Goal: Task Accomplishment & Management: Complete application form

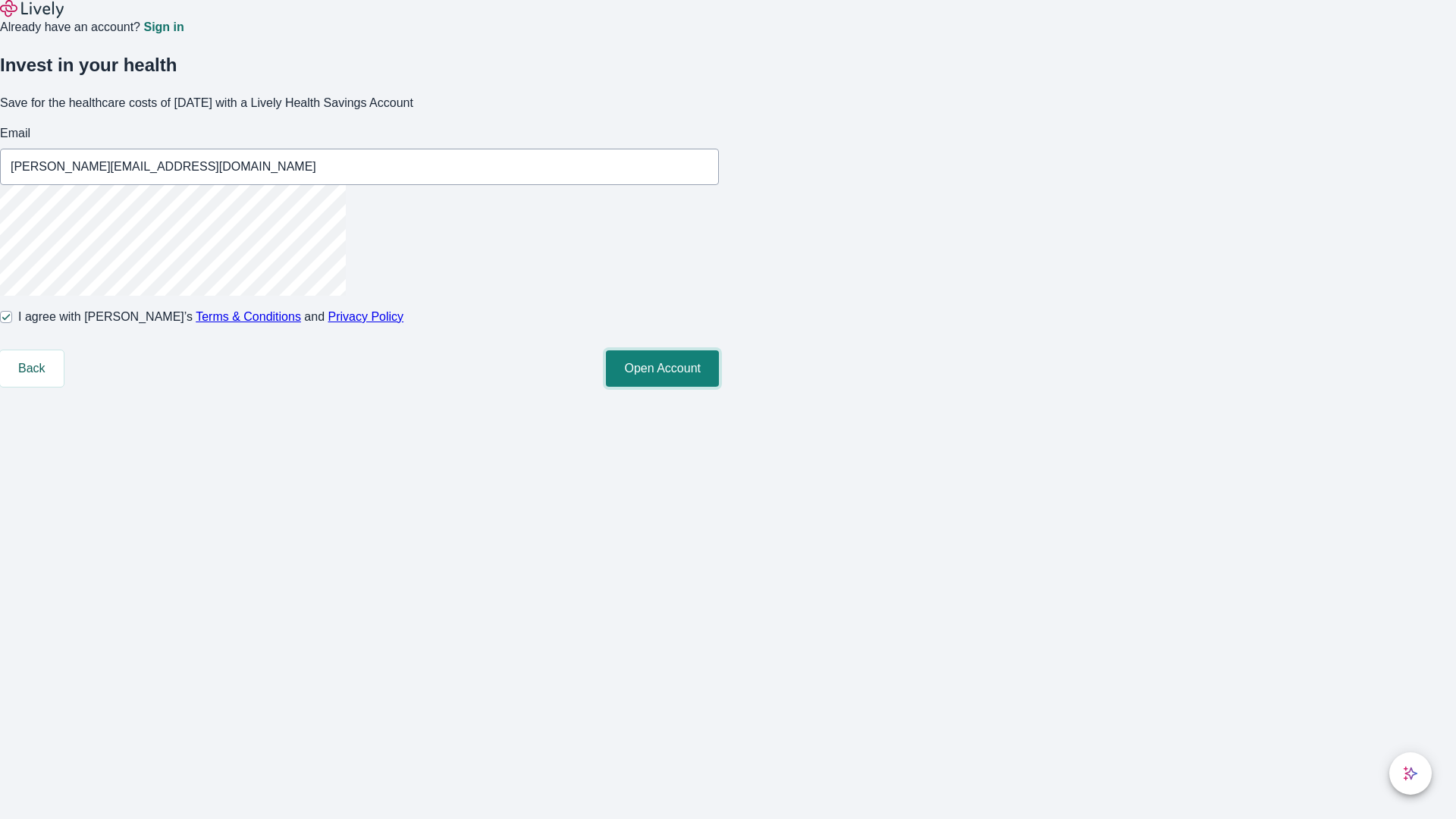
click at [719, 387] on button "Open Account" at bounding box center [662, 368] width 113 height 36
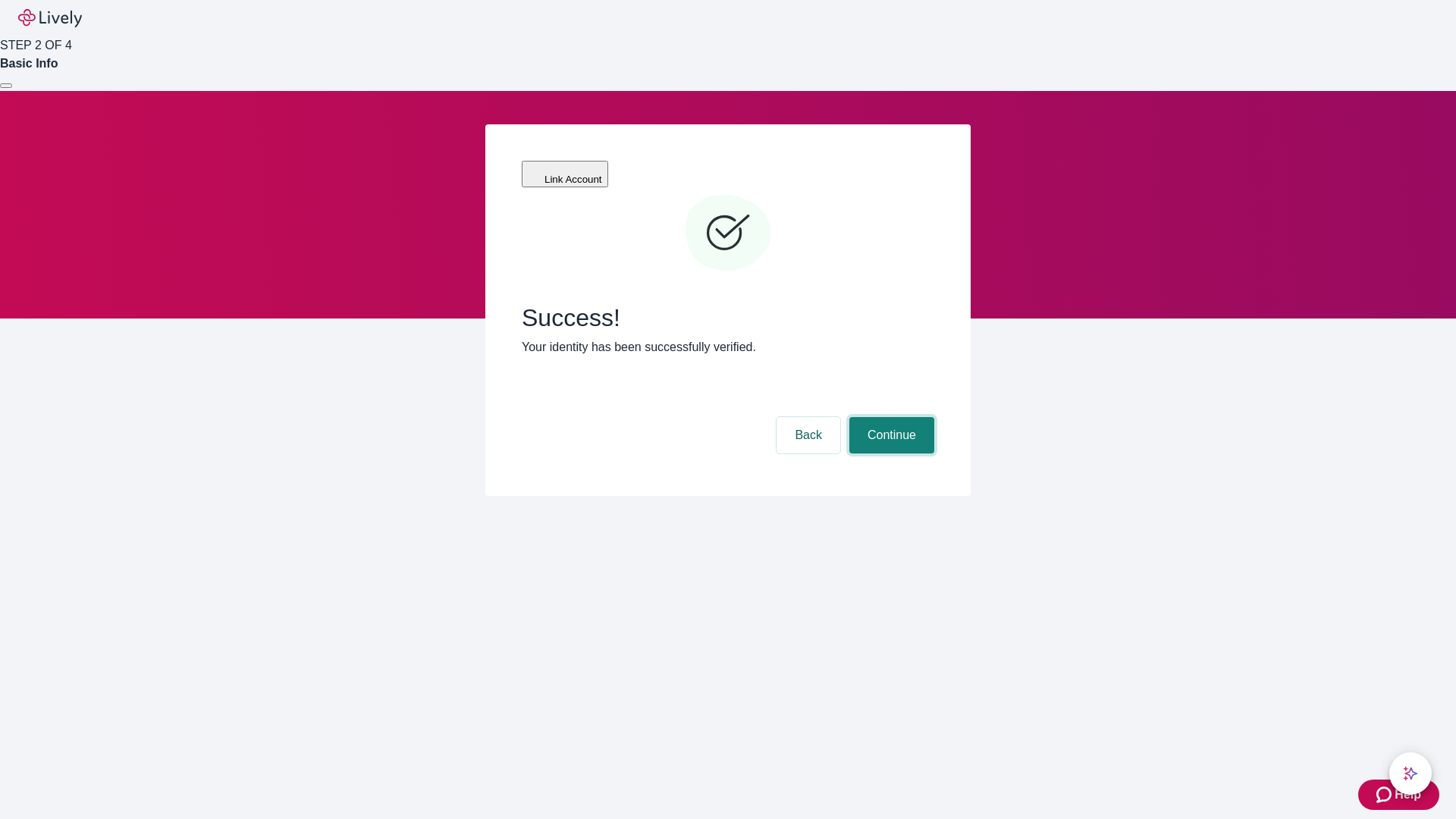
click at [890, 417] on button "Continue" at bounding box center [892, 434] width 85 height 36
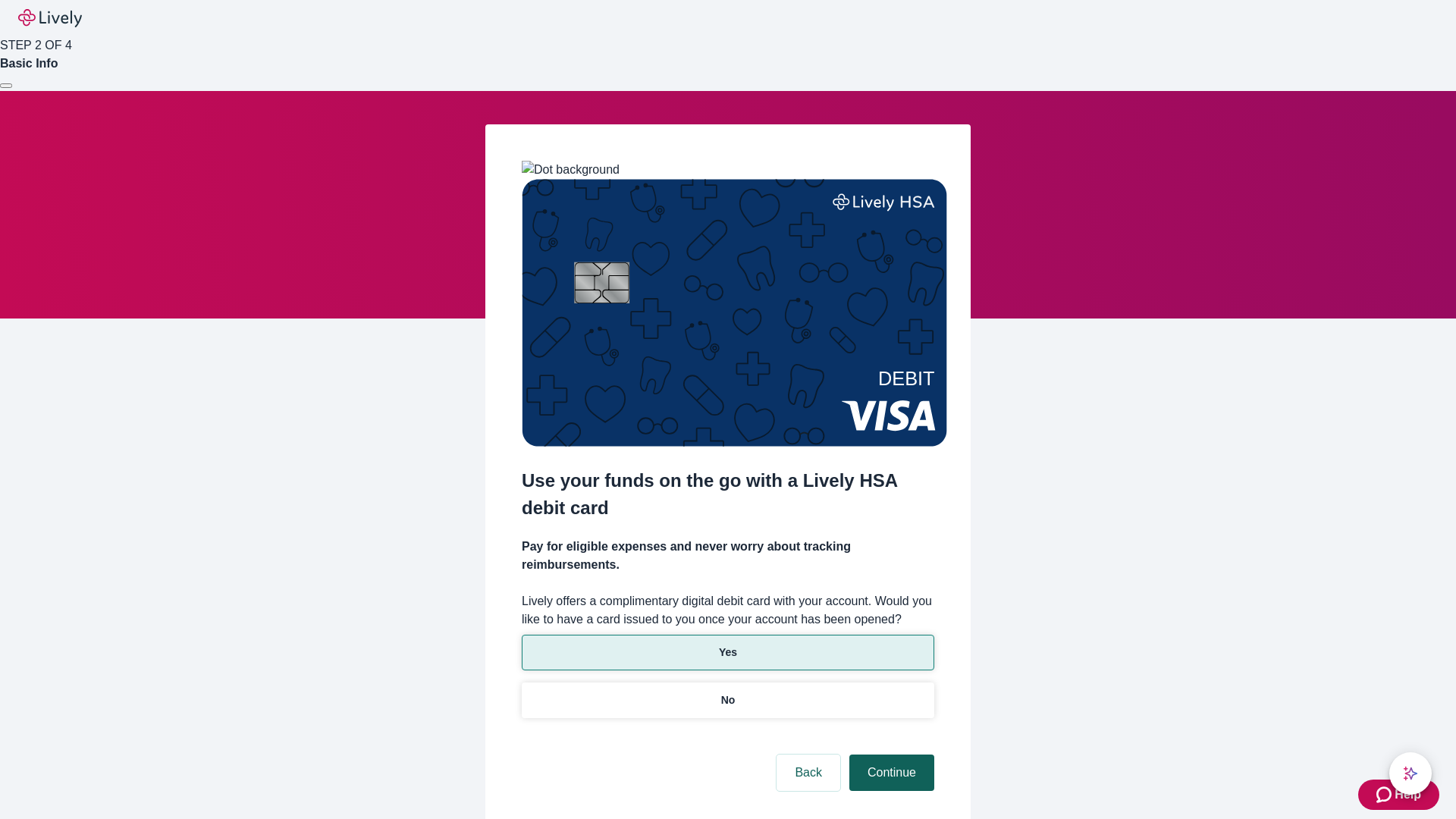
click at [727, 645] on p "Yes" at bounding box center [728, 652] width 18 height 16
click at [890, 755] on button "Continue" at bounding box center [892, 772] width 85 height 36
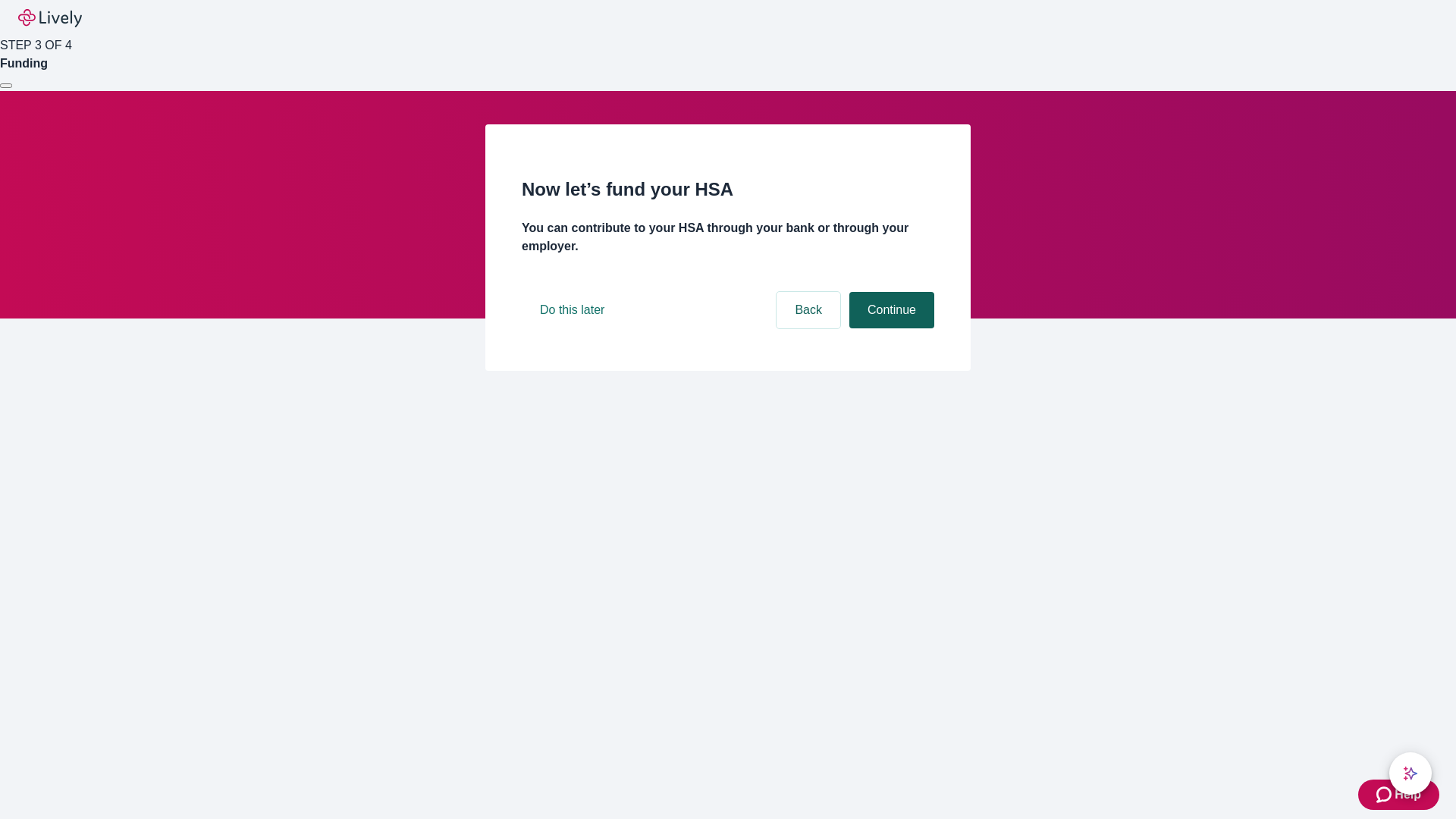
click at [890, 329] on button "Continue" at bounding box center [892, 309] width 85 height 36
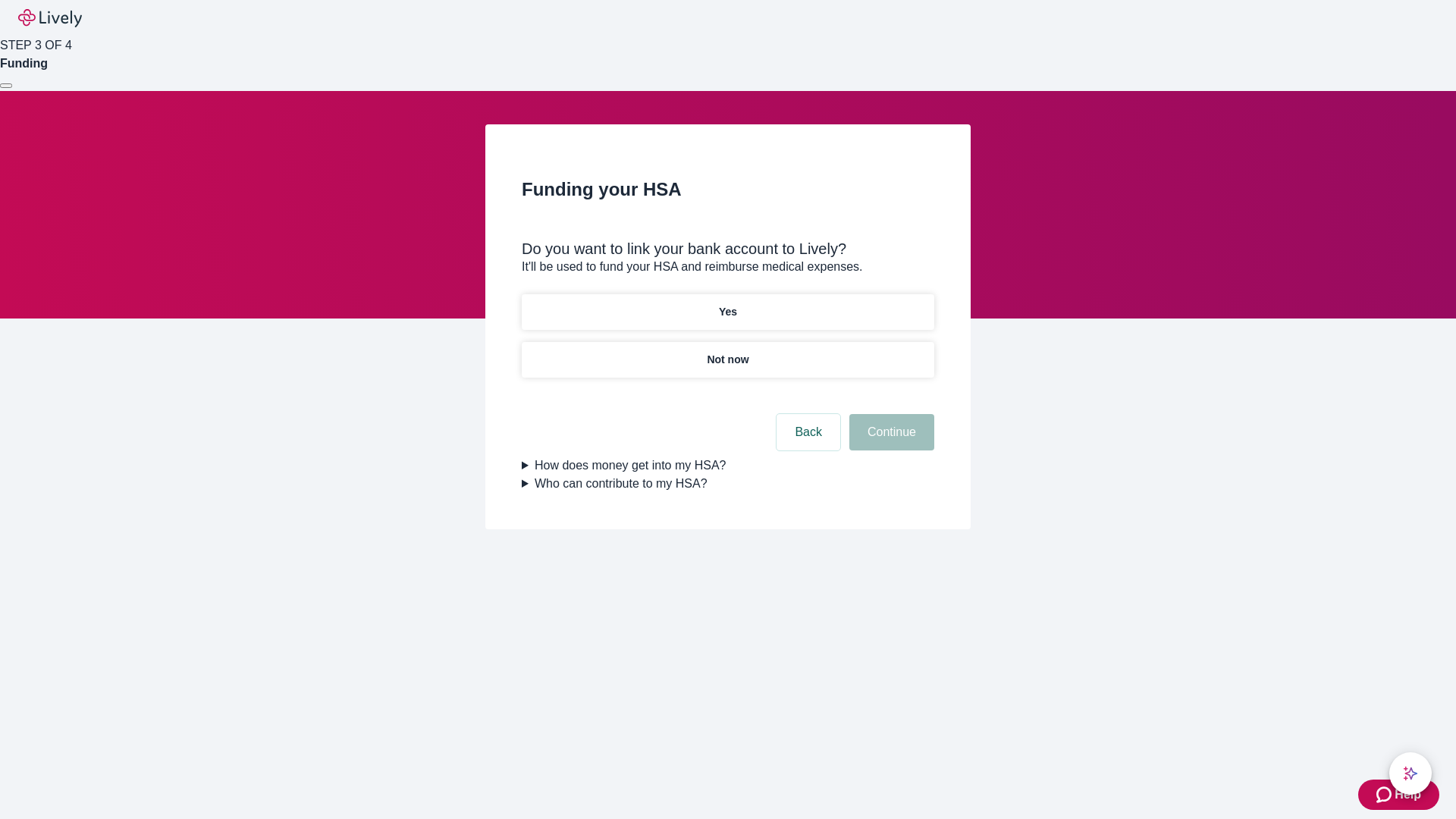
click at [727, 352] on p "Not now" at bounding box center [728, 359] width 41 height 16
click at [890, 441] on button "Continue" at bounding box center [892, 431] width 85 height 36
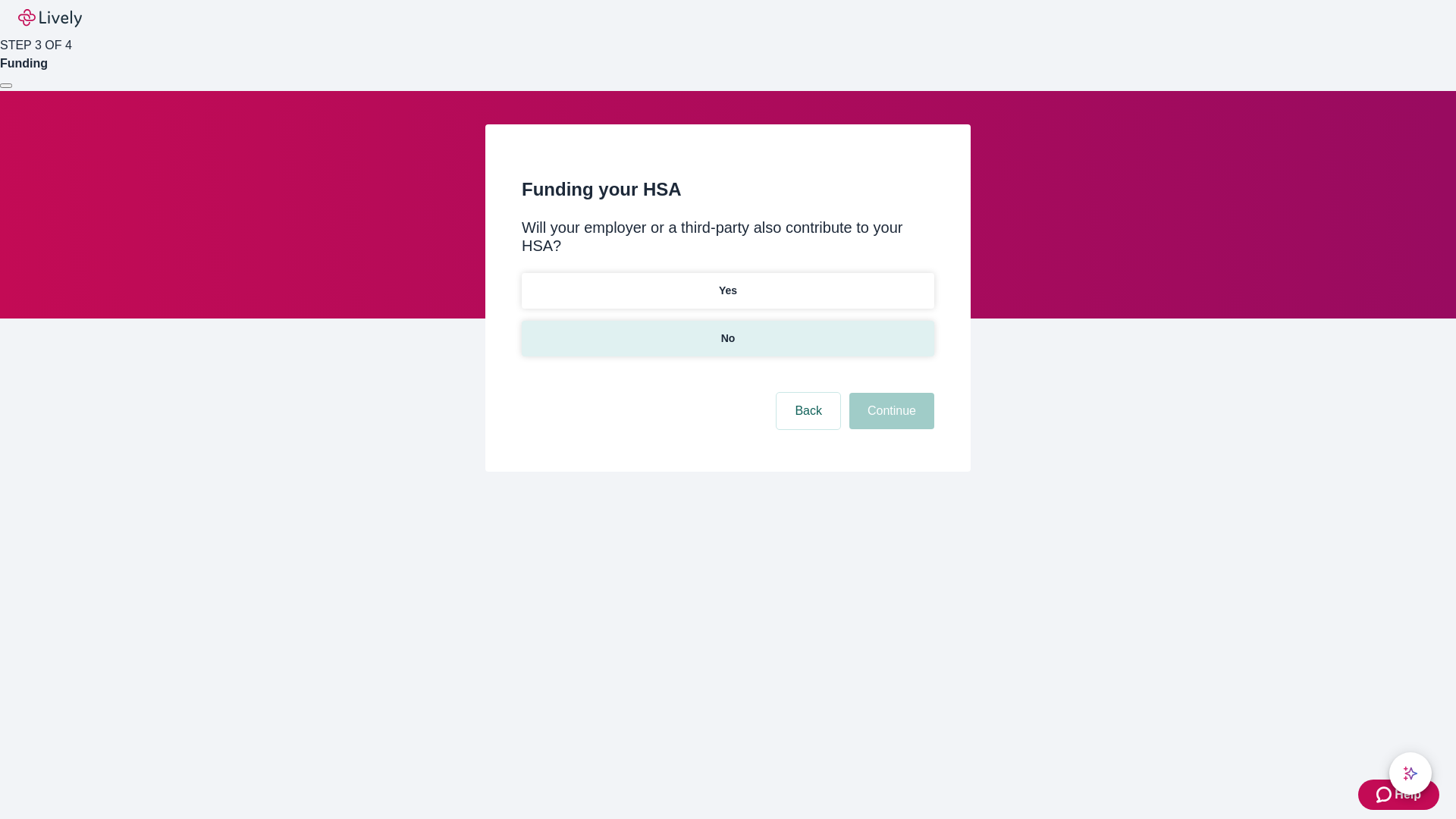
click at [727, 331] on p "No" at bounding box center [728, 338] width 15 height 16
click at [890, 393] on button "Continue" at bounding box center [892, 411] width 85 height 36
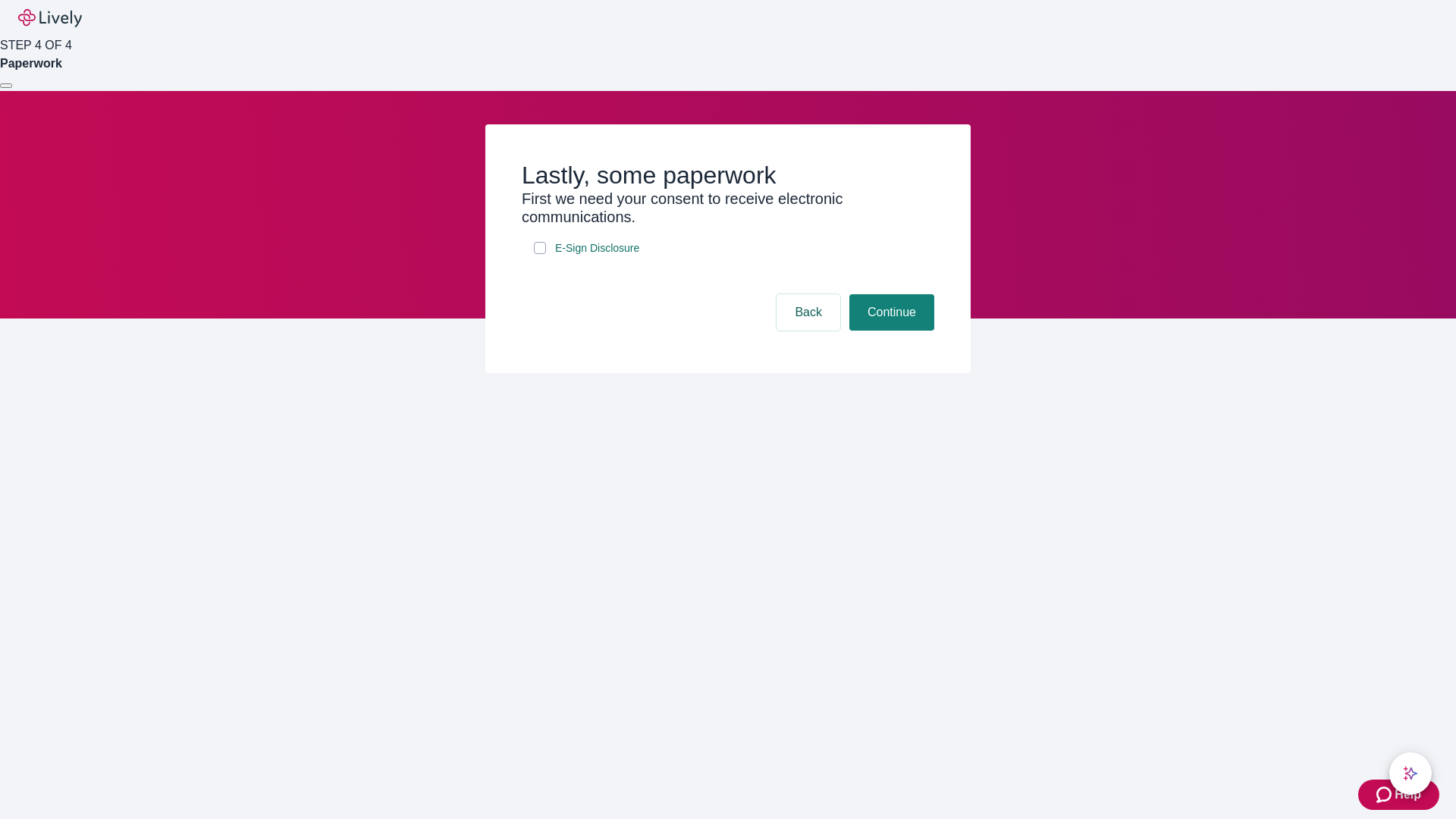
click at [540, 254] on input "E-Sign Disclosure" at bounding box center [540, 248] width 12 height 12
checkbox input "true"
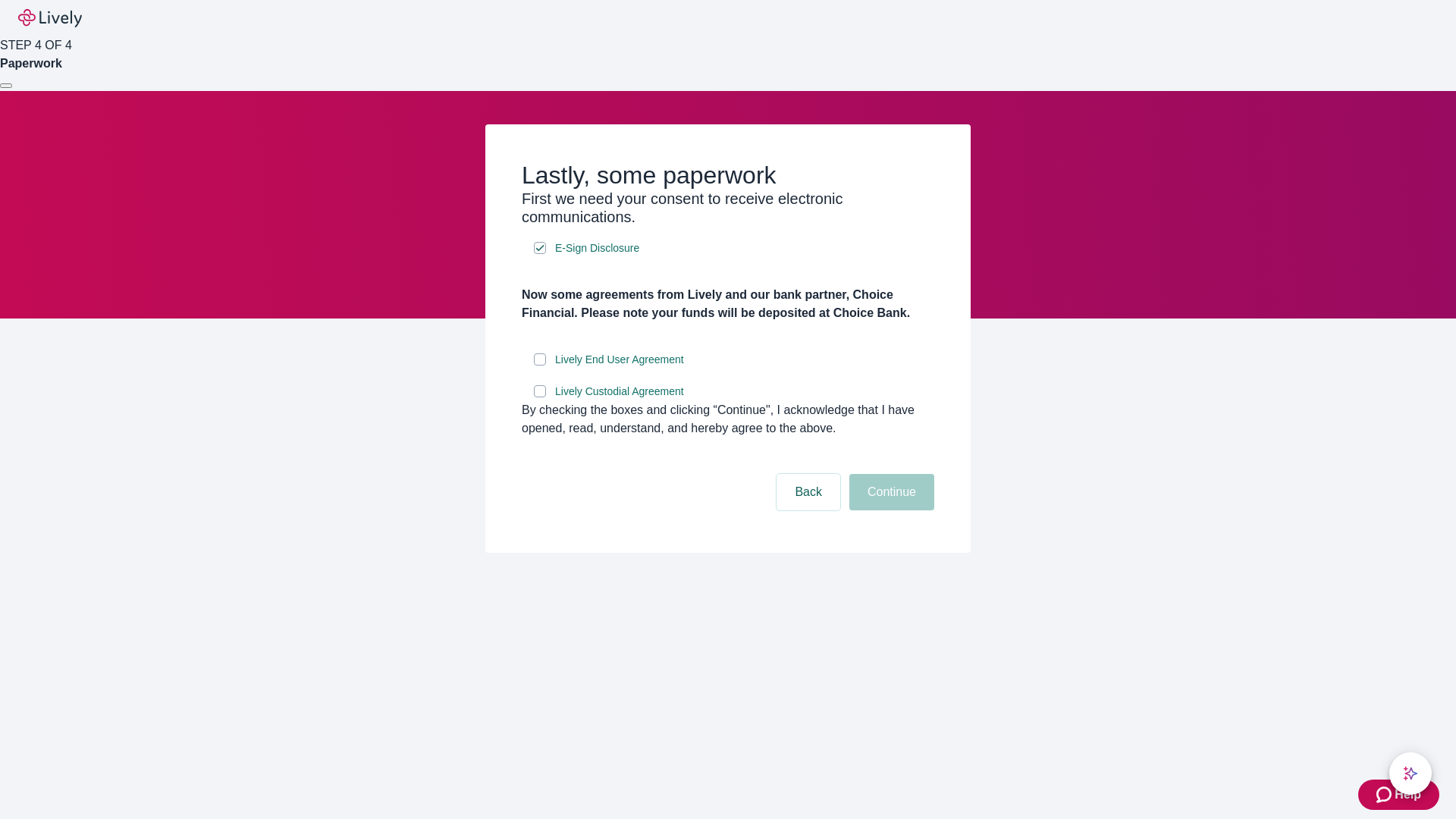
click at [540, 365] on input "Lively End User Agreement" at bounding box center [540, 359] width 12 height 12
checkbox input "true"
click at [540, 398] on input "Lively Custodial Agreement" at bounding box center [540, 391] width 12 height 12
checkbox input "true"
click at [890, 510] on button "Continue" at bounding box center [892, 491] width 85 height 36
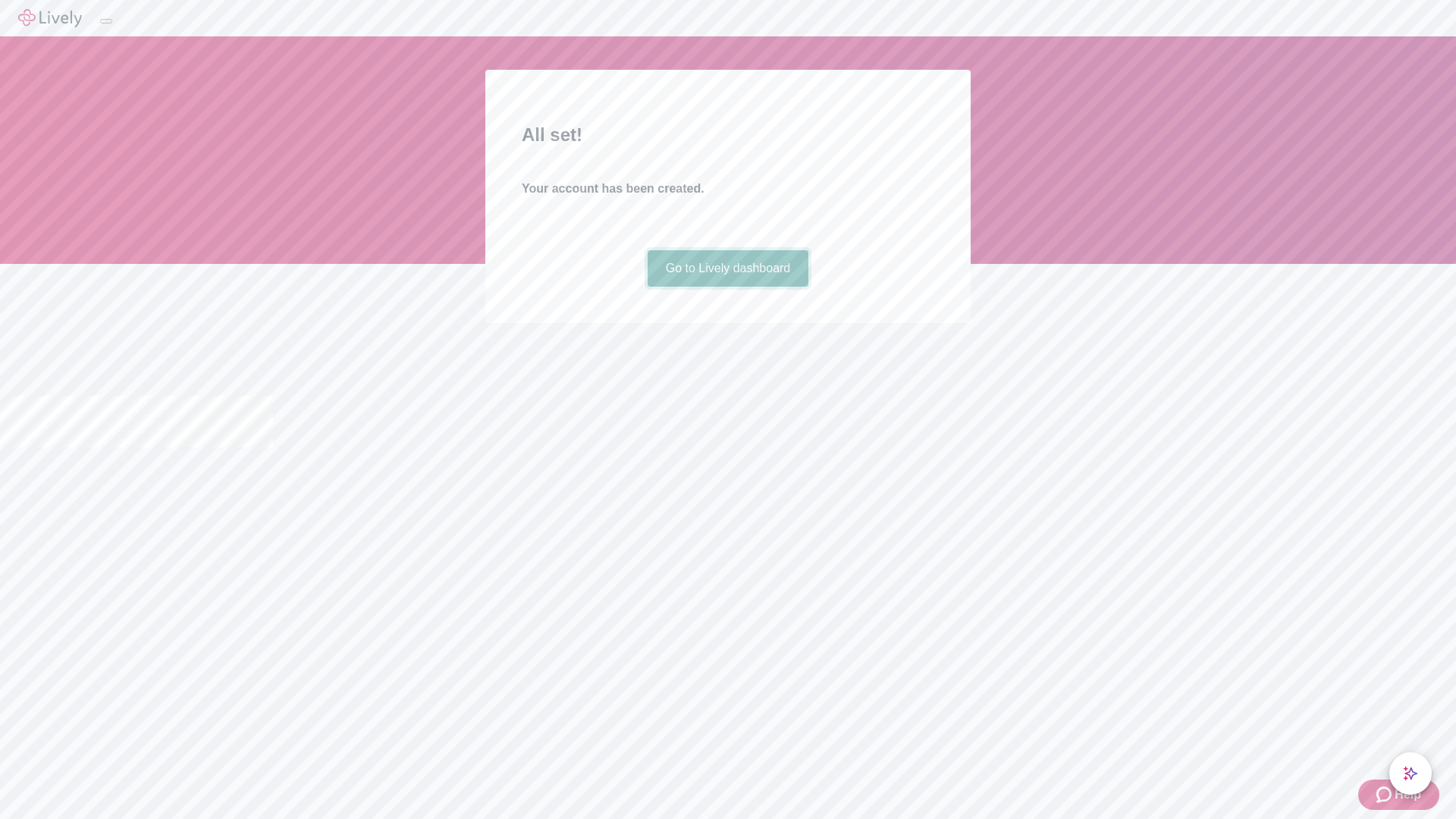
click at [727, 286] on link "Go to Lively dashboard" at bounding box center [728, 268] width 161 height 36
